Goal: Navigation & Orientation: Go to known website

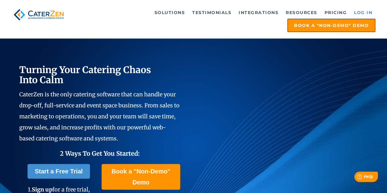
click at [361, 12] on link "Log in" at bounding box center [363, 12] width 24 height 12
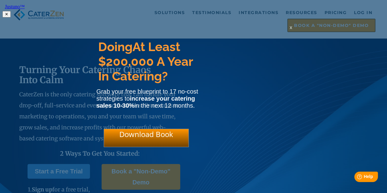
click at [362, 13] on html "Justuno™ ✕ Doing At Least $200,000 A Year In Catering? Grab your free blueprint…" at bounding box center [193, 10] width 387 height 20
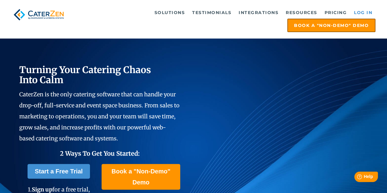
click at [357, 13] on link "Log in" at bounding box center [363, 12] width 24 height 12
